Goal: Information Seeking & Learning: Check status

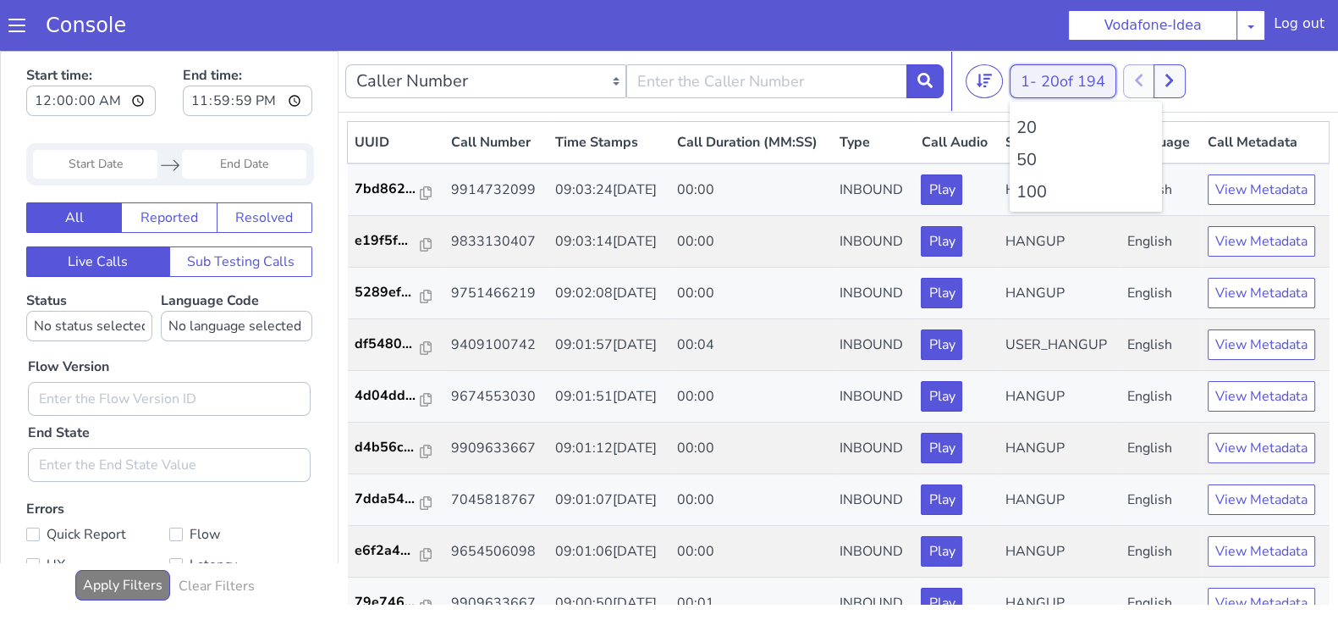
click at [1033, 71] on button "1 - 20 of 194" at bounding box center [1063, 81] width 107 height 34
click at [1029, 195] on li "100" at bounding box center [1086, 191] width 139 height 25
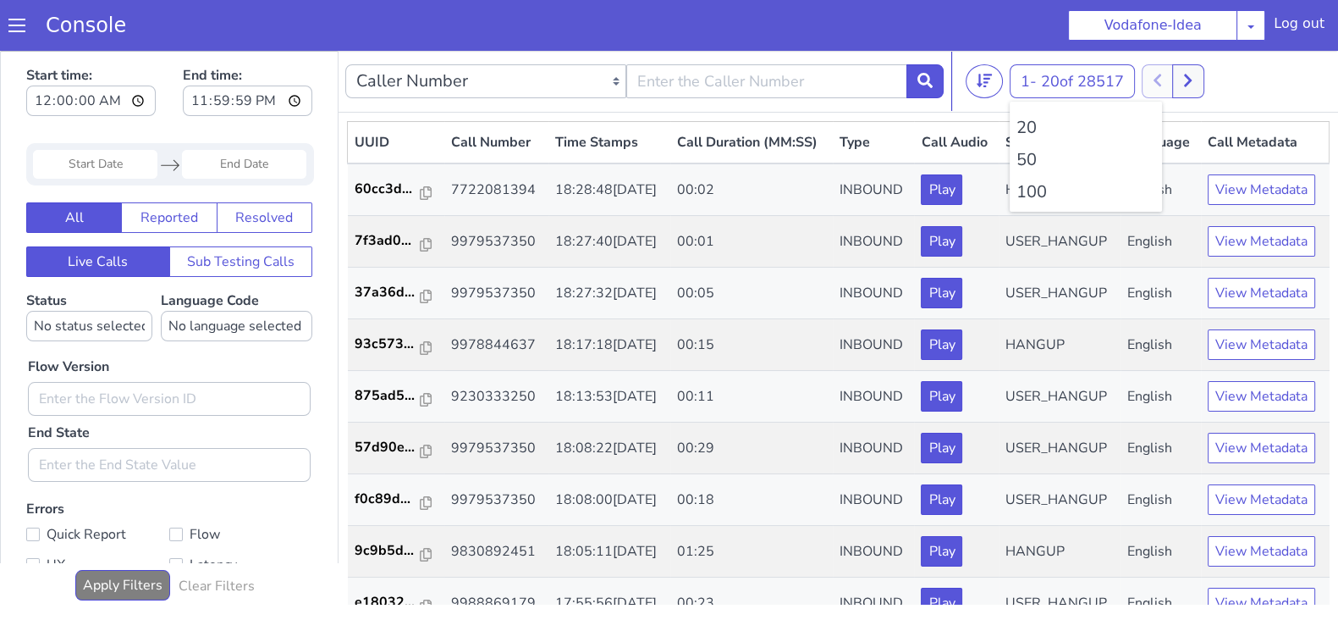
click at [1034, 201] on li "100" at bounding box center [1086, 191] width 139 height 25
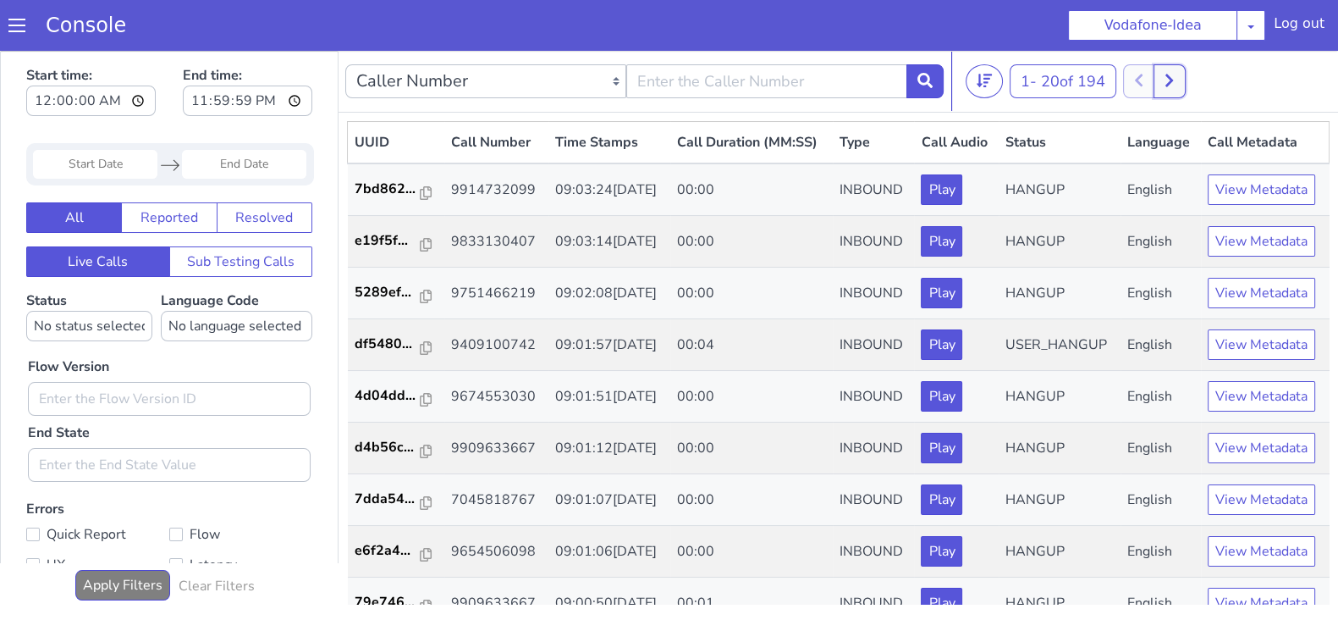
click at [1173, 75] on icon at bounding box center [1170, 81] width 8 height 13
click at [1146, 80] on div at bounding box center [1154, 81] width 63 height 34
click at [1027, 74] on button "1 - 20 of 194" at bounding box center [1063, 81] width 107 height 34
click at [1034, 196] on li "100" at bounding box center [1086, 191] width 139 height 25
click at [1162, 80] on div at bounding box center [1173, 81] width 63 height 34
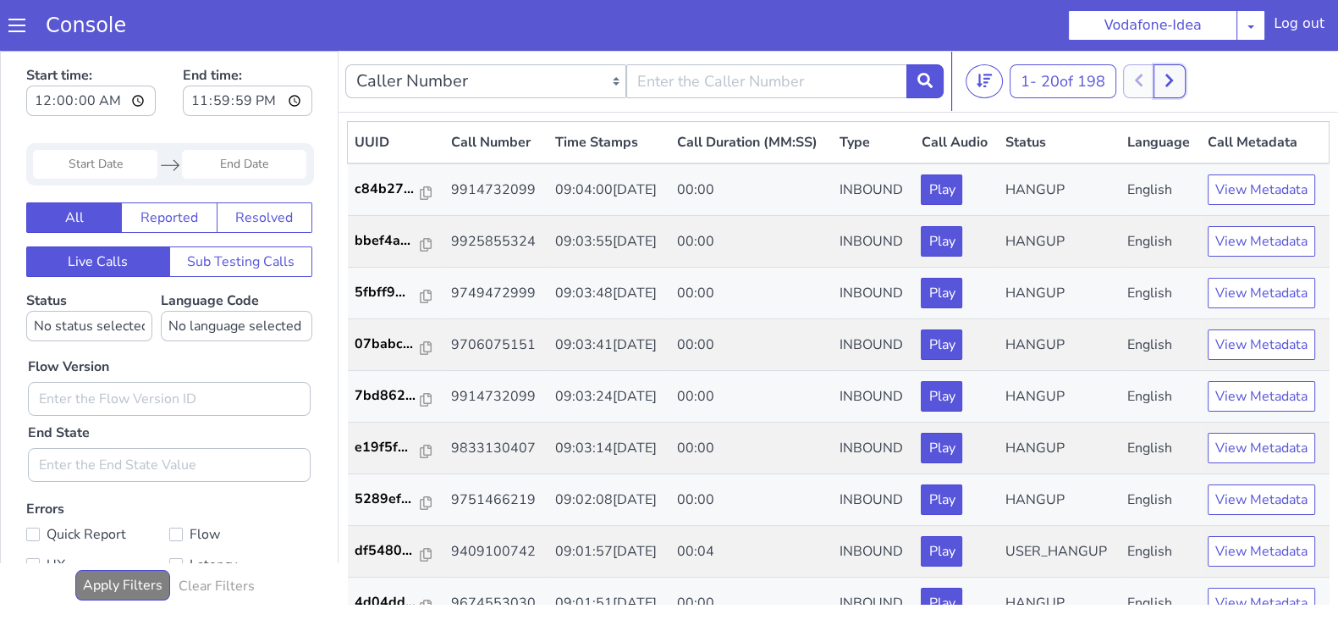
click at [1172, 78] on icon at bounding box center [1169, 80] width 9 height 15
click at [1160, 81] on button at bounding box center [1148, 81] width 31 height 34
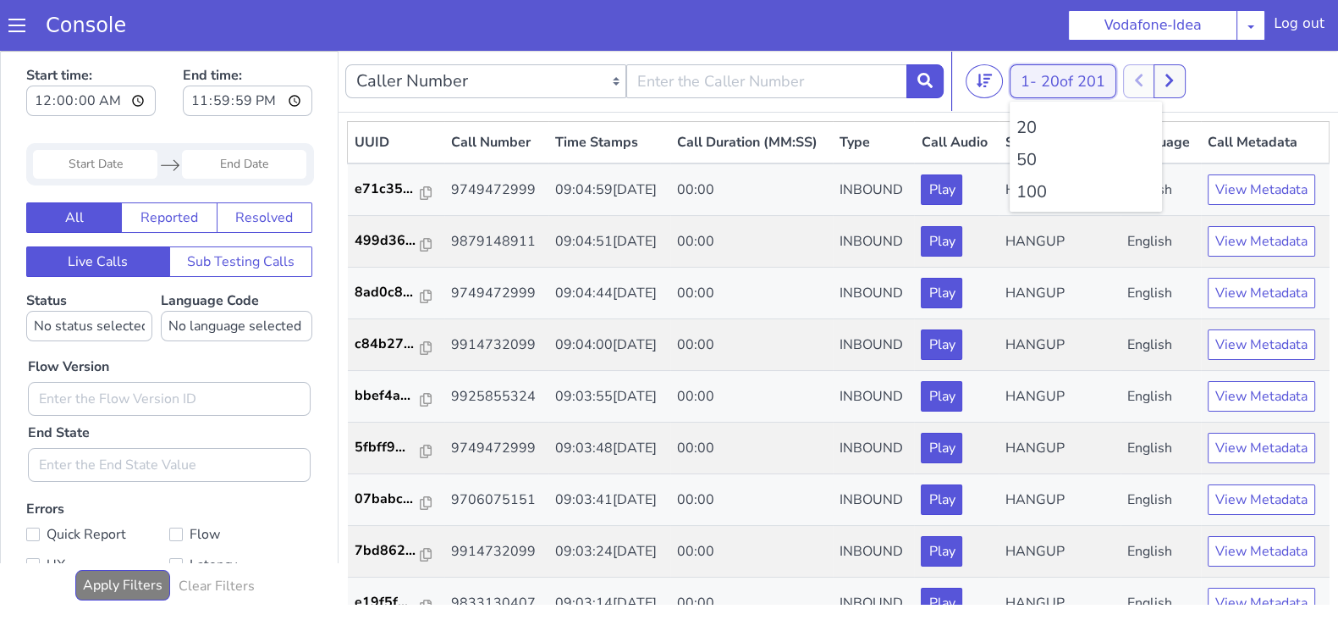
click at [1029, 96] on div "1 - 20 of 201 20 50 100" at bounding box center [1063, 81] width 107 height 34
click at [1029, 193] on li "100" at bounding box center [1086, 191] width 139 height 25
click at [1177, 78] on button at bounding box center [1178, 81] width 31 height 34
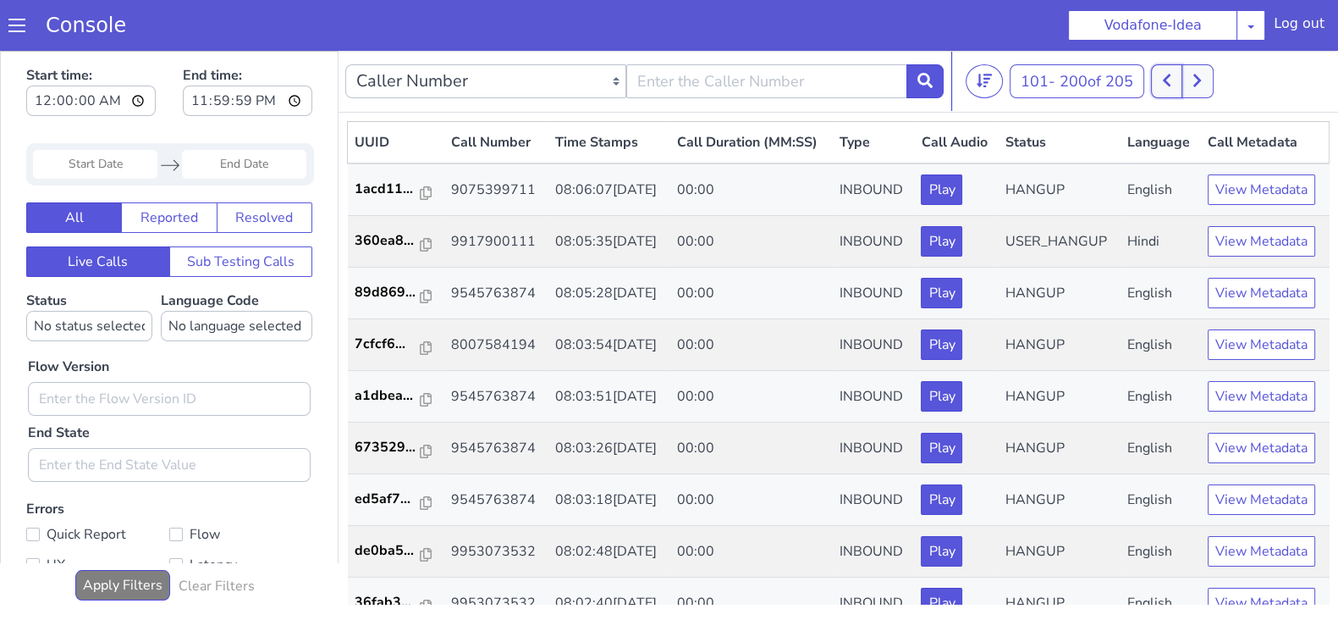
click at [1167, 80] on icon at bounding box center [1166, 80] width 9 height 15
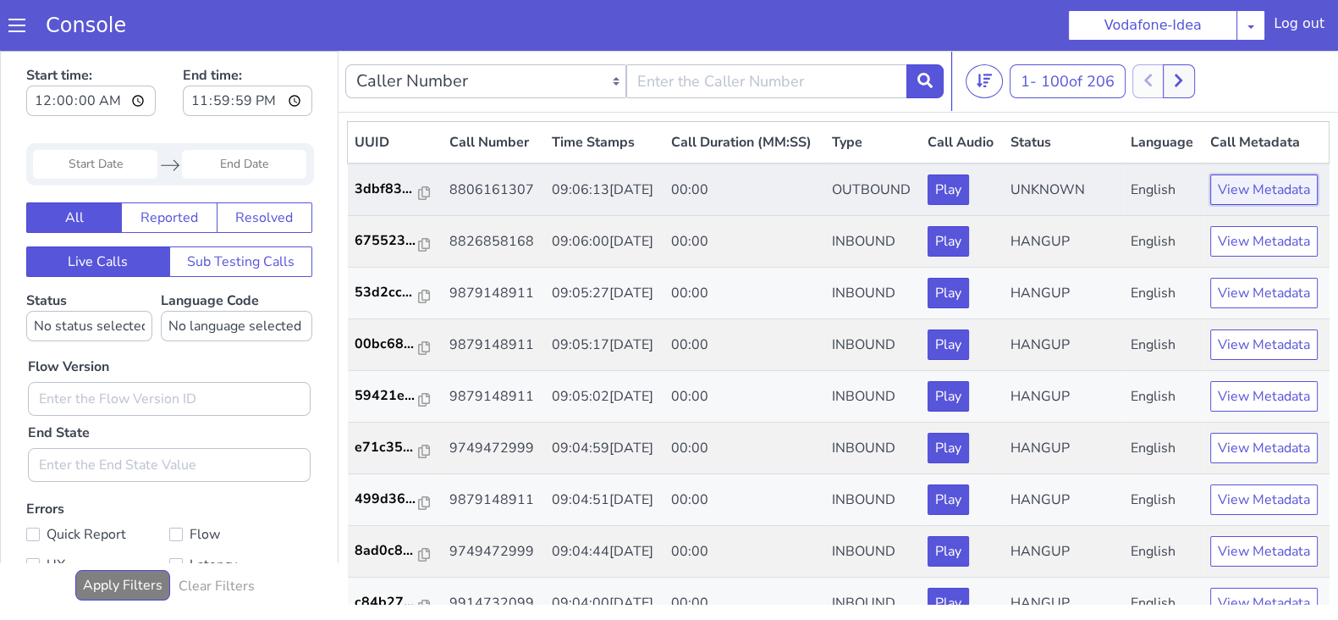
click at [1228, 205] on button "View Metadata" at bounding box center [1265, 189] width 108 height 30
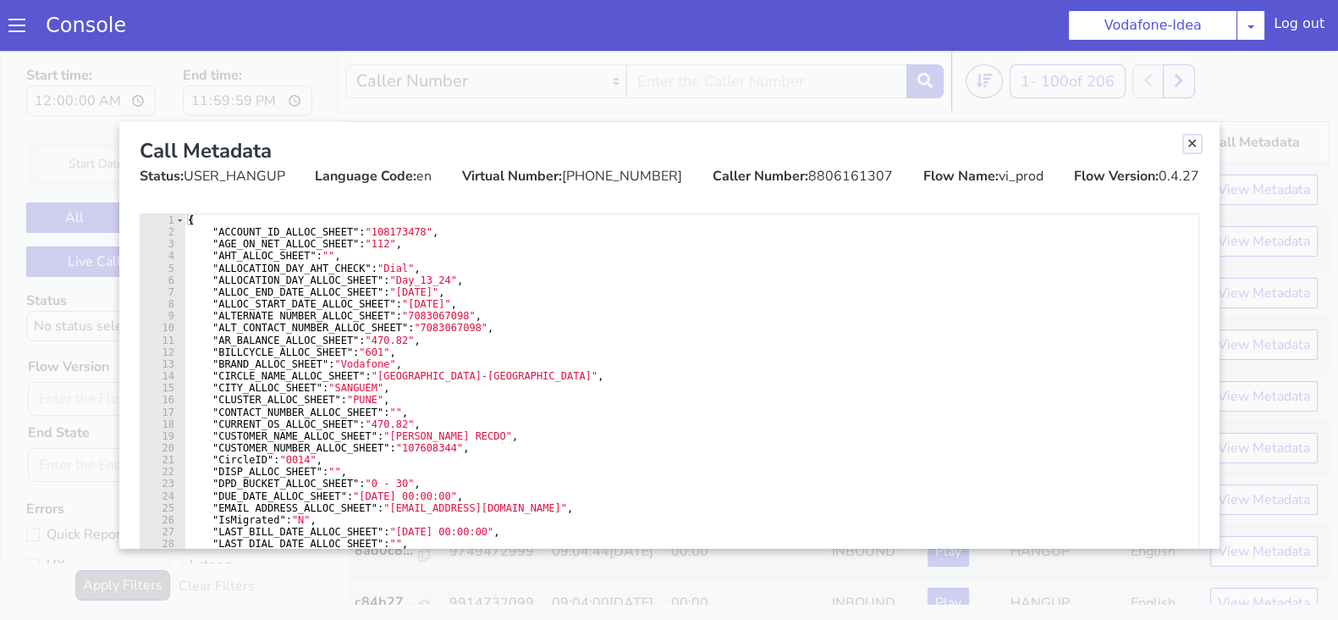
click at [1195, 141] on link "Close" at bounding box center [1192, 143] width 17 height 17
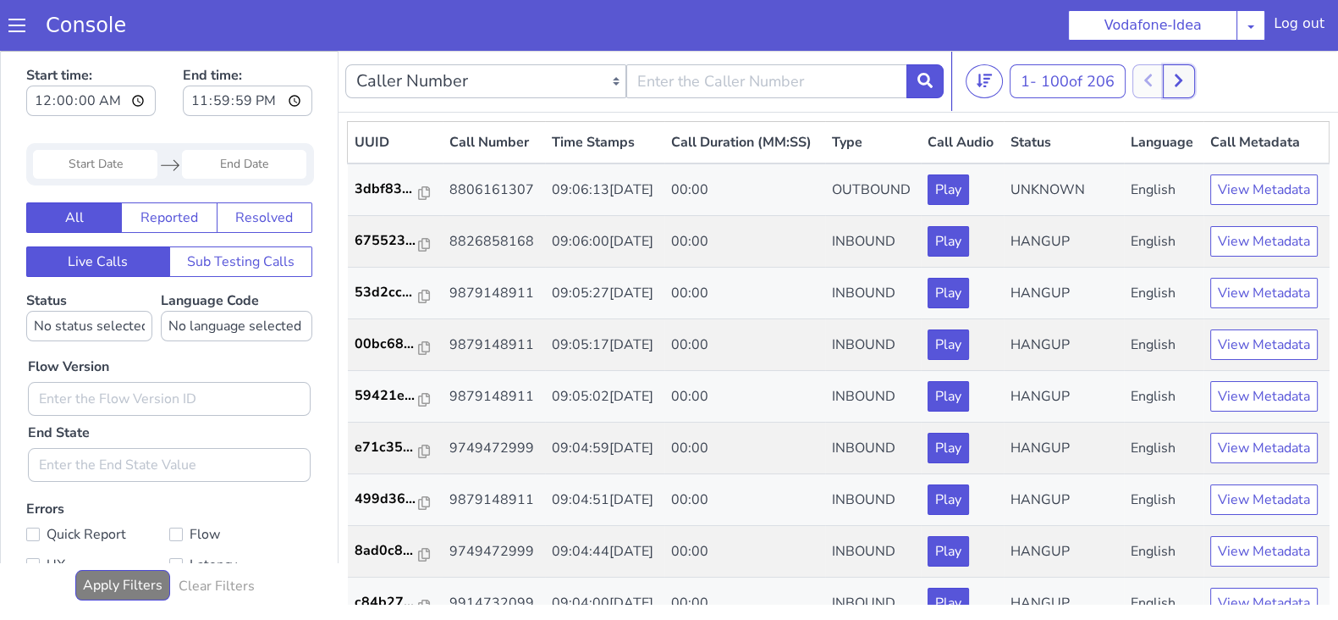
click at [1189, 80] on button at bounding box center [1178, 81] width 31 height 34
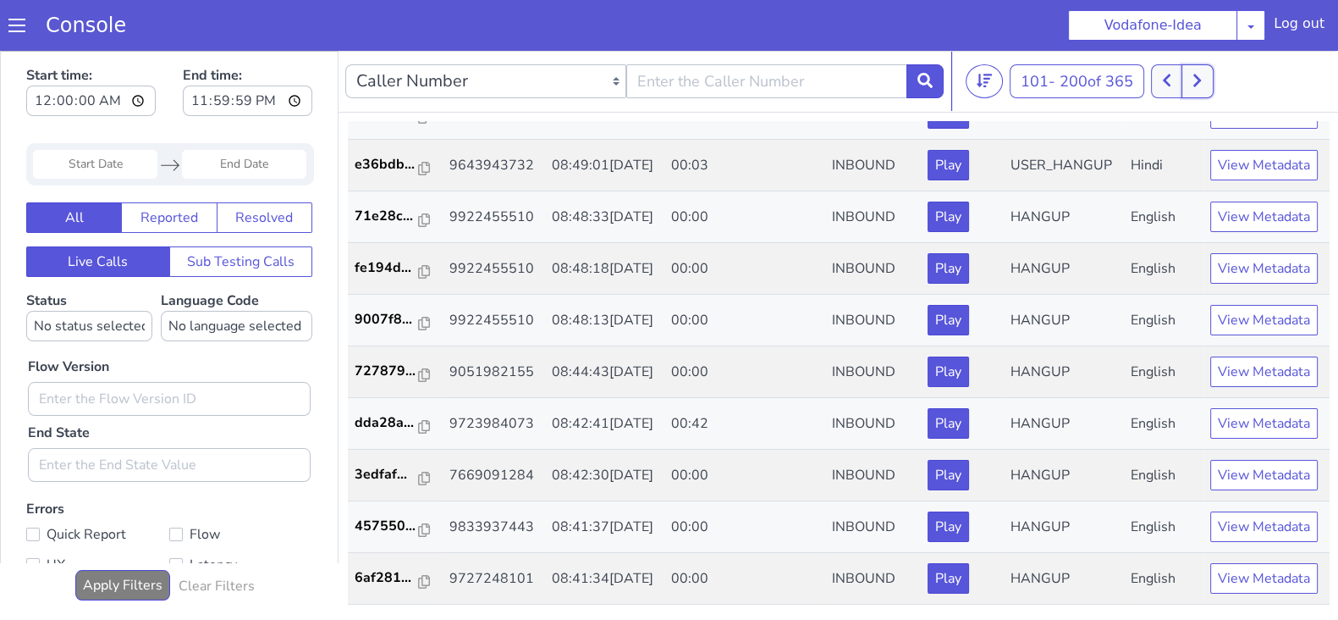
scroll to position [5743, 0]
click at [1168, 78] on icon at bounding box center [1167, 81] width 8 height 13
